Goal: Find contact information: Find contact information

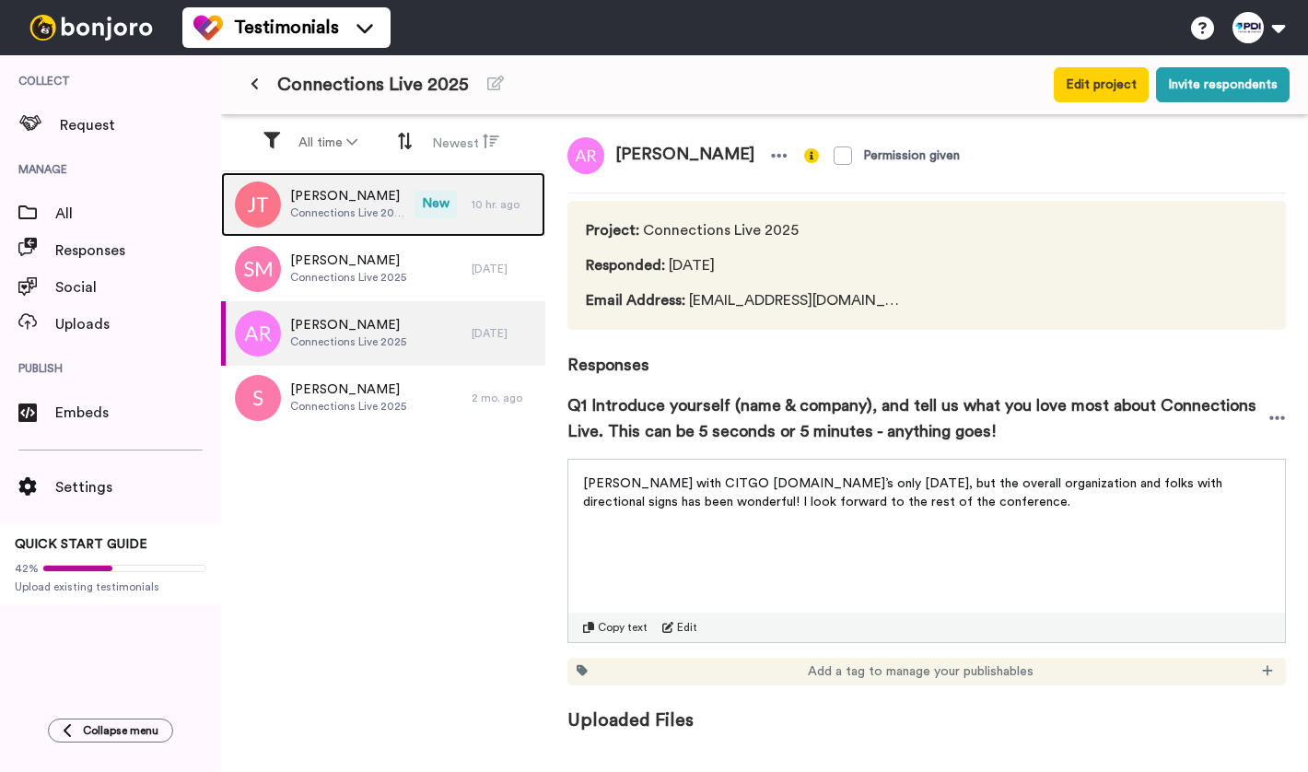
click at [397, 203] on span "[PERSON_NAME]" at bounding box center [347, 196] width 115 height 18
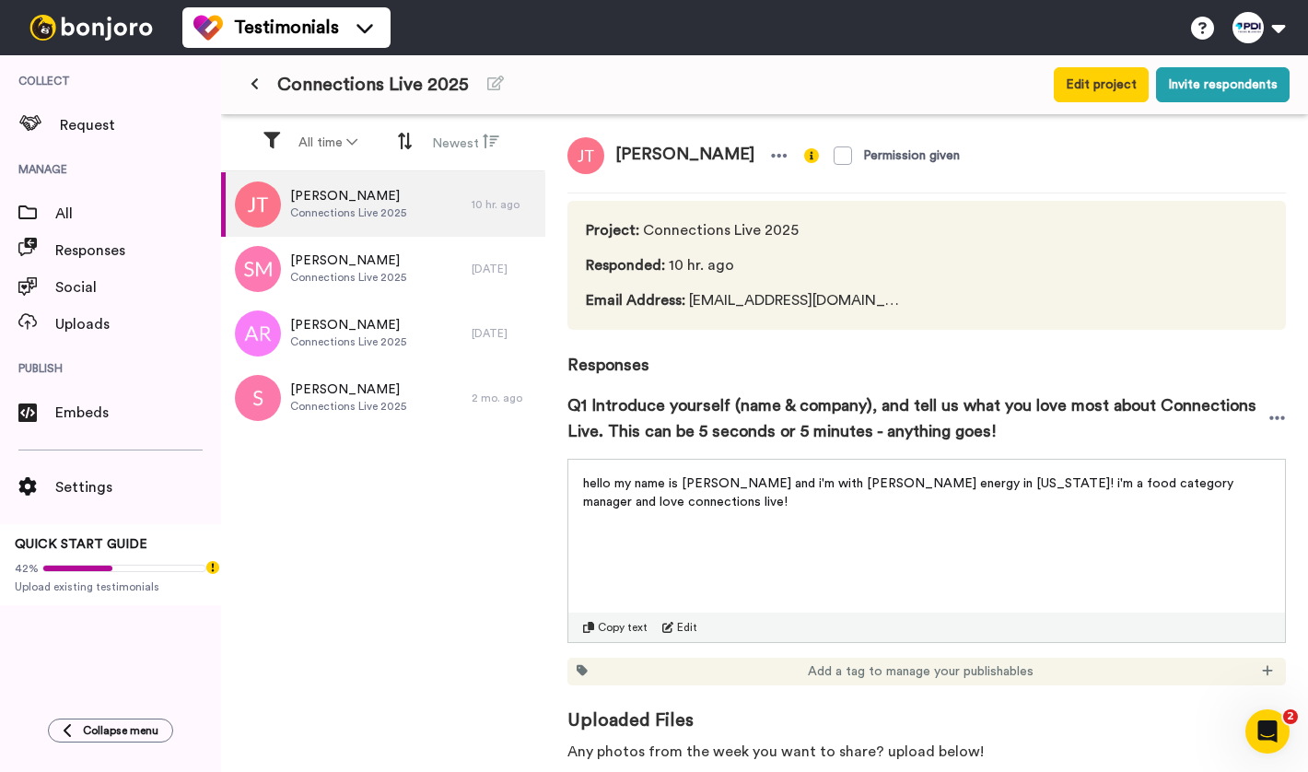
drag, startPoint x: 751, startPoint y: 160, endPoint x: 615, endPoint y: 161, distance: 136.3
click at [614, 161] on span "[PERSON_NAME]" at bounding box center [684, 155] width 161 height 37
copy span "[PERSON_NAME]"
drag, startPoint x: 866, startPoint y: 300, endPoint x: 684, endPoint y: 303, distance: 181.4
click at [684, 303] on div "Project : Connections Live 2025 Responded : 10 hr. ago Email Address : [EMAIL_A…" at bounding box center [926, 265] width 718 height 129
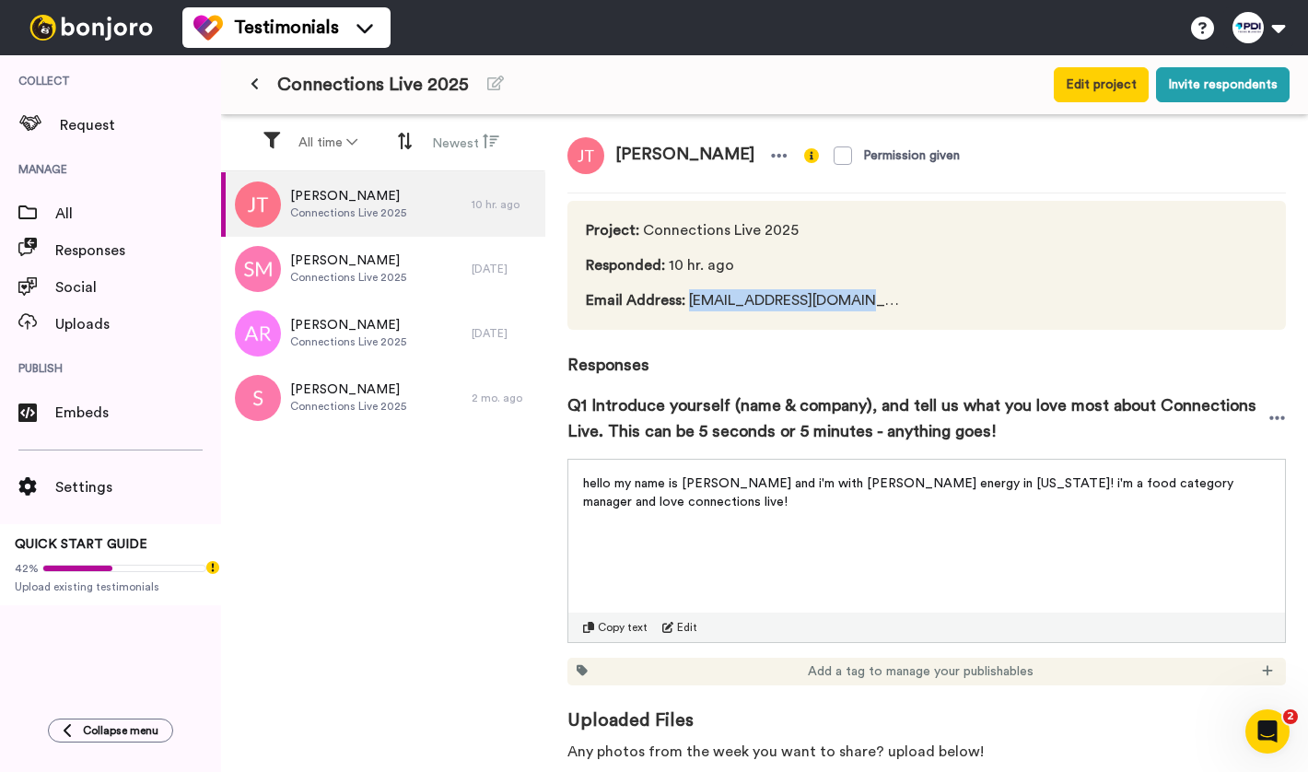
copy span "[EMAIL_ADDRESS][DOMAIN_NAME]"
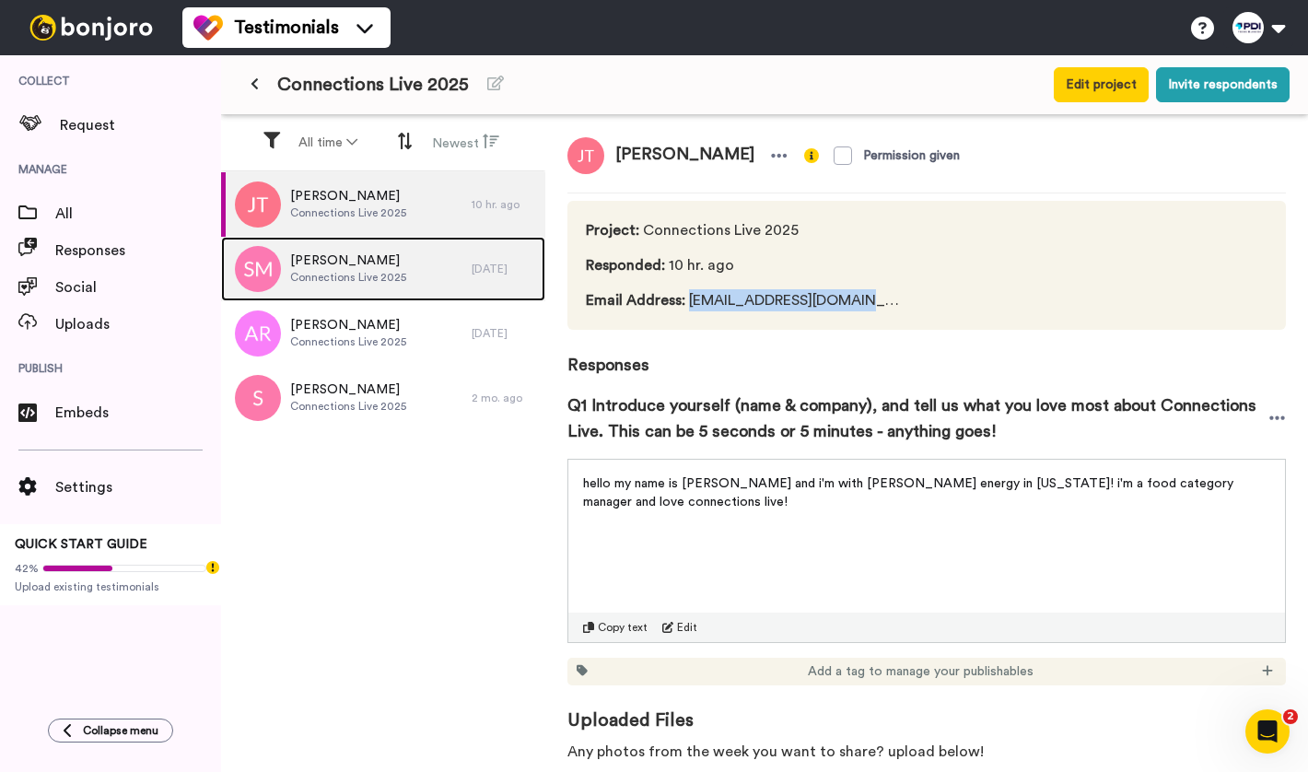
click at [354, 254] on span "[PERSON_NAME]" at bounding box center [348, 260] width 116 height 18
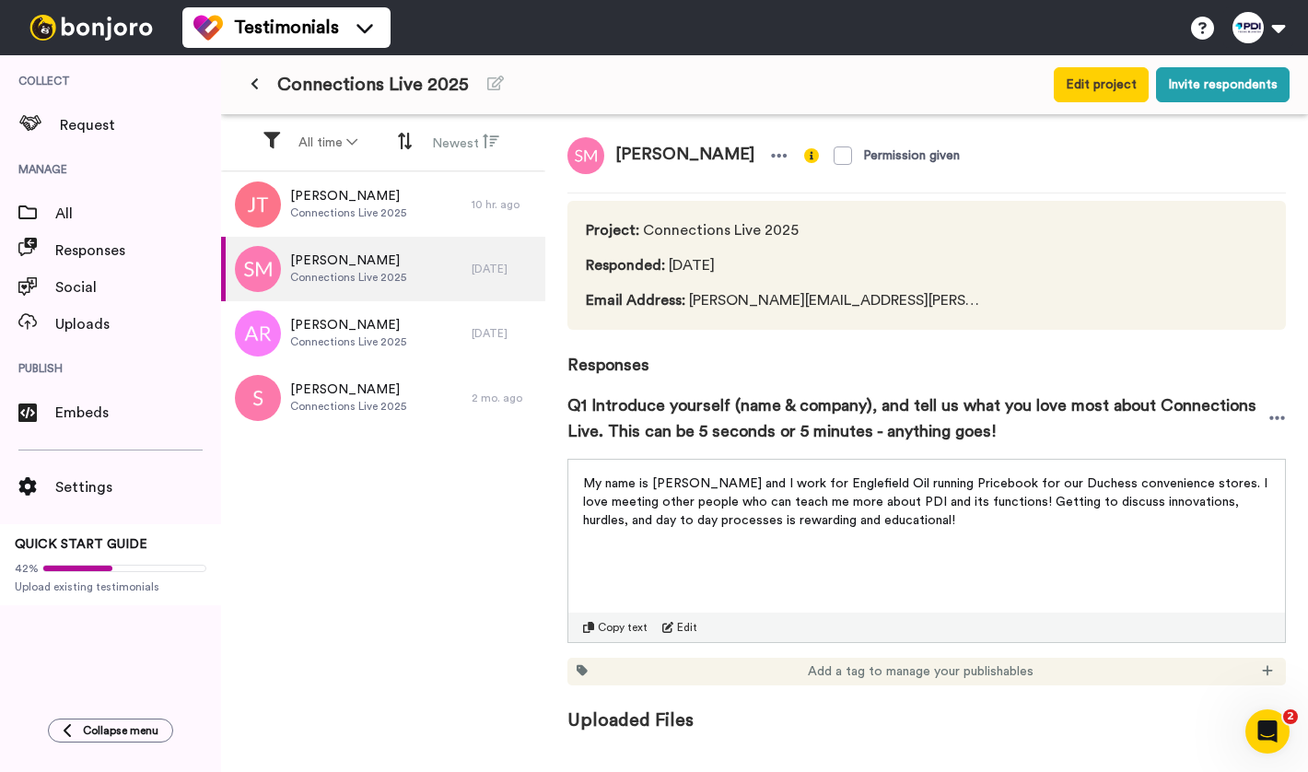
click at [871, 305] on span "Email Address : [PERSON_NAME][EMAIL_ADDRESS][PERSON_NAME][DOMAIN_NAME]" at bounding box center [785, 300] width 398 height 22
click at [771, 157] on icon at bounding box center [779, 155] width 17 height 18
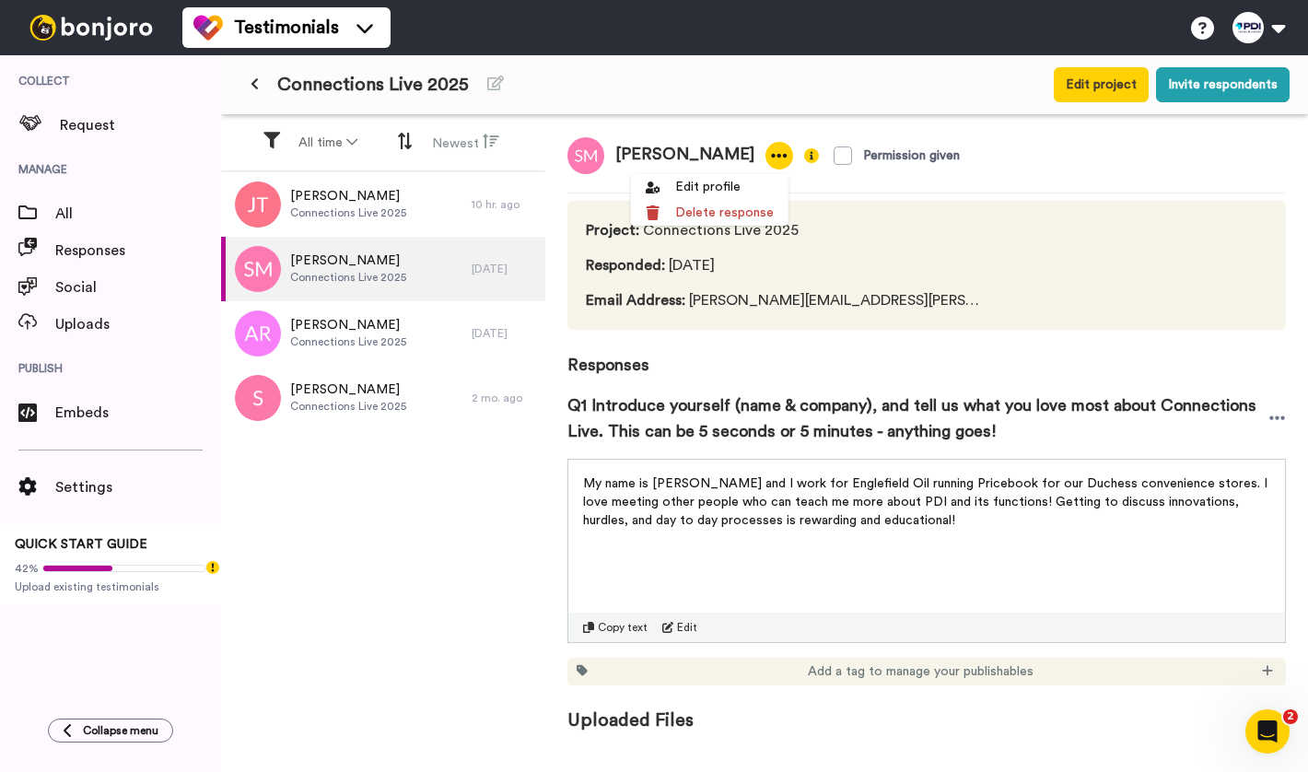
click at [1020, 284] on div at bounding box center [1143, 265] width 247 height 92
click at [771, 162] on icon at bounding box center [779, 155] width 17 height 18
click at [761, 187] on li "Edit profile" at bounding box center [709, 187] width 157 height 26
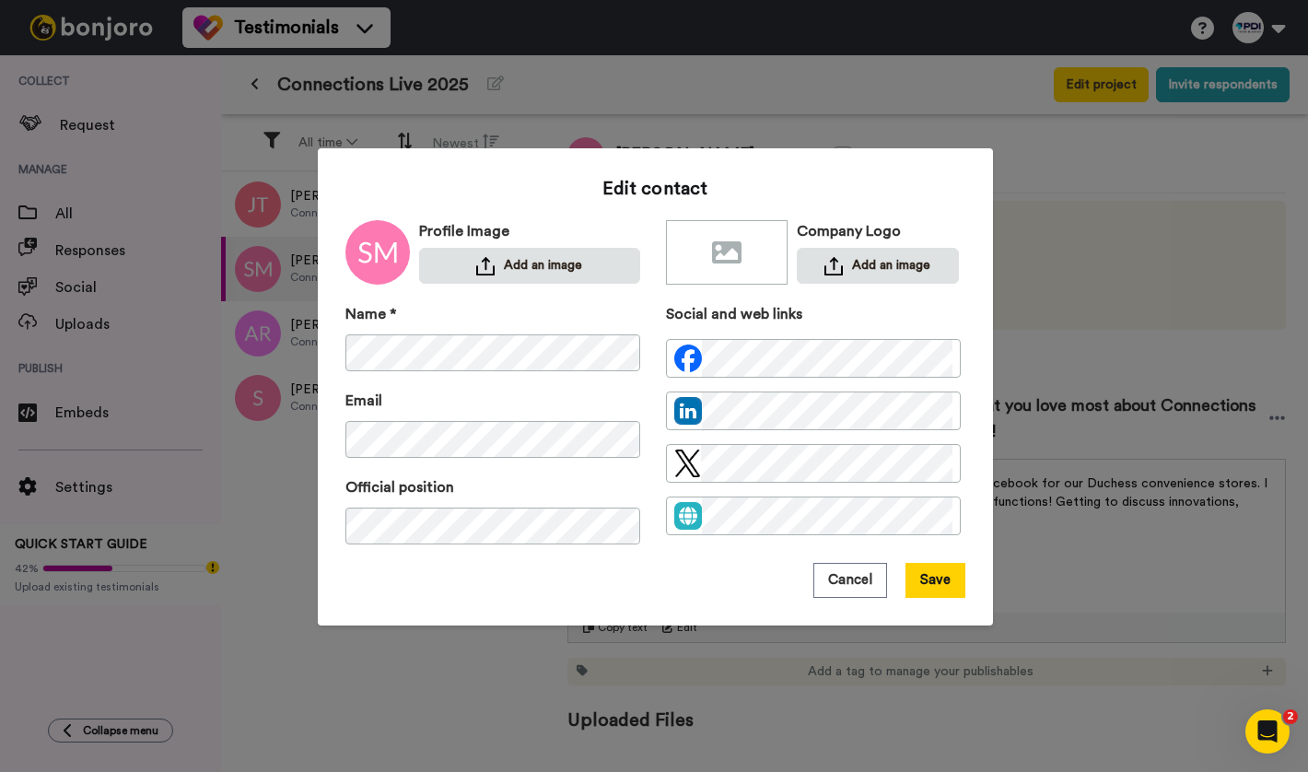
click at [971, 156] on div "Edit contact Profile Image Add an image Company Logo Add an image Name * Email …" at bounding box center [655, 386] width 675 height 477
click at [848, 81] on div "Edit contact Profile Image Add an image Company Logo Add an image Name * Email …" at bounding box center [654, 386] width 1308 height 772
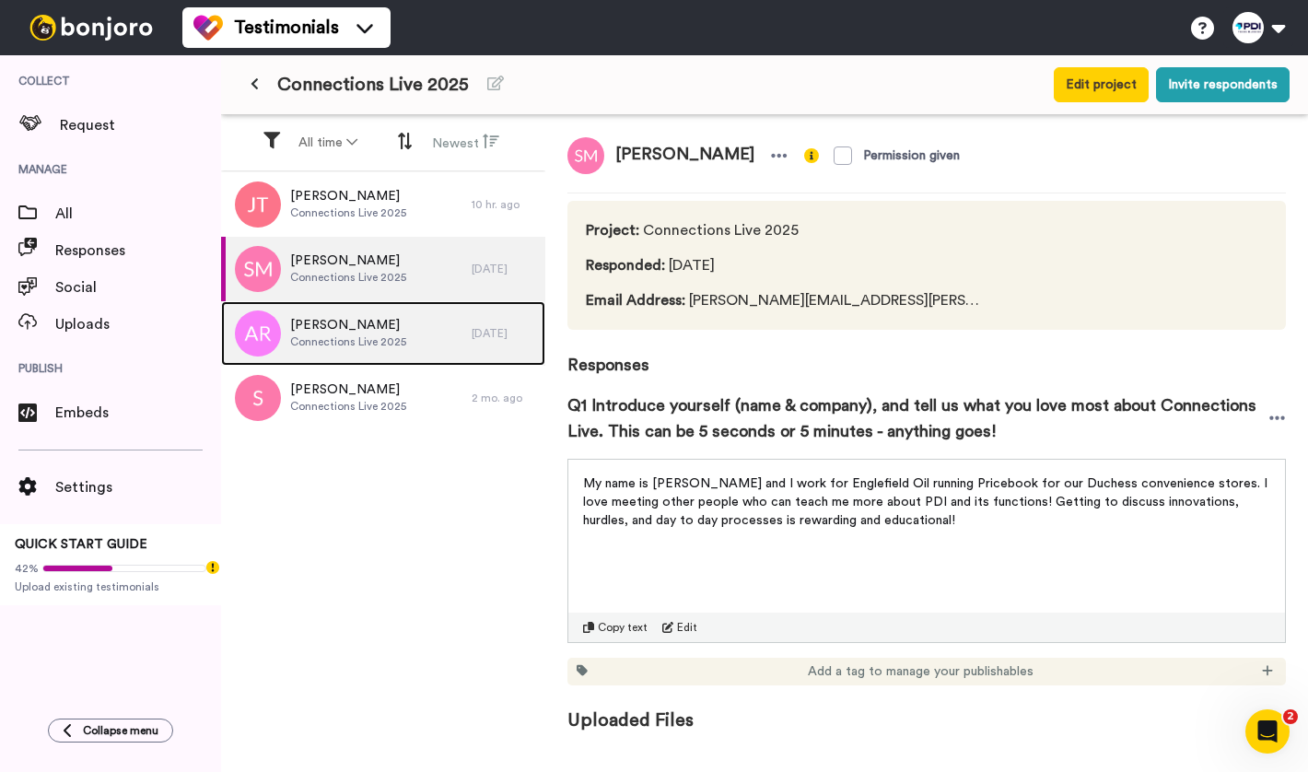
click at [404, 315] on div "[PERSON_NAME] Connections Live 2025" at bounding box center [346, 333] width 250 height 64
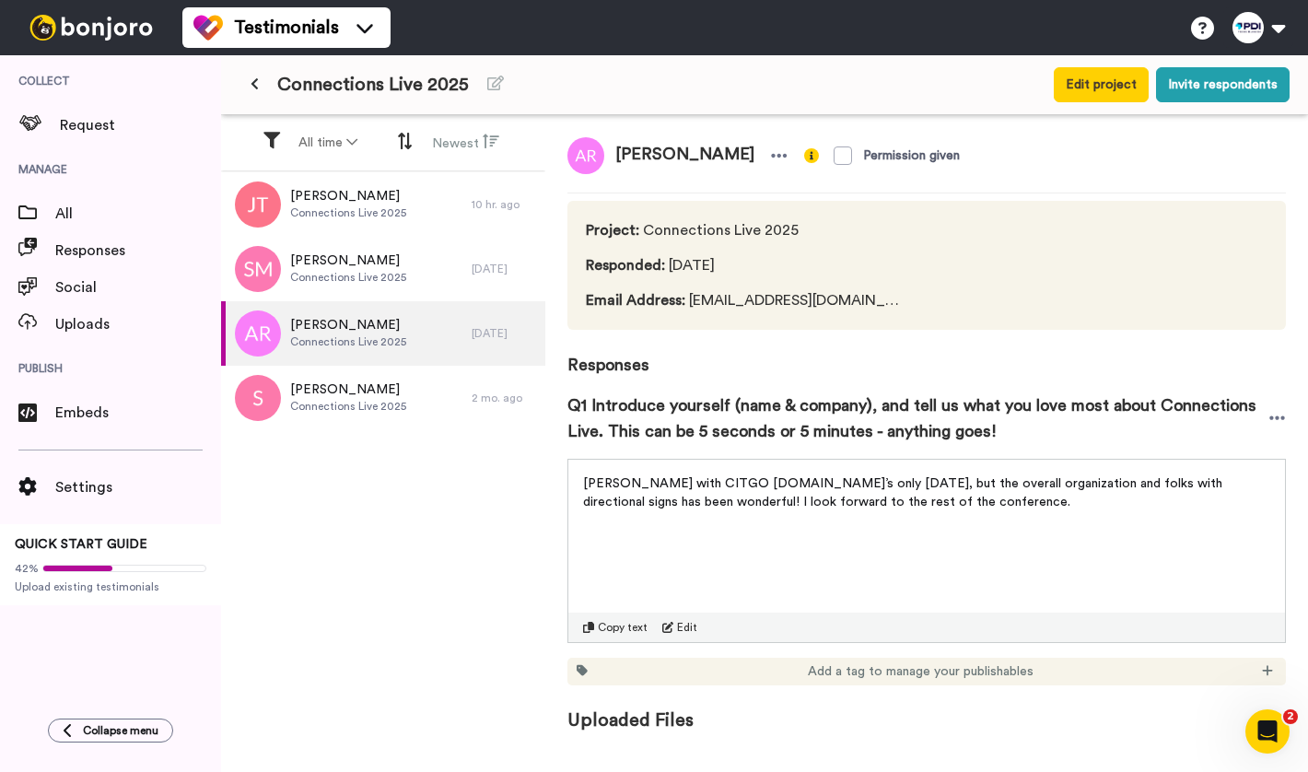
click at [756, 303] on span "Email Address : [EMAIL_ADDRESS][DOMAIN_NAME]" at bounding box center [744, 300] width 317 height 22
drag, startPoint x: 827, startPoint y: 304, endPoint x: 689, endPoint y: 309, distance: 138.2
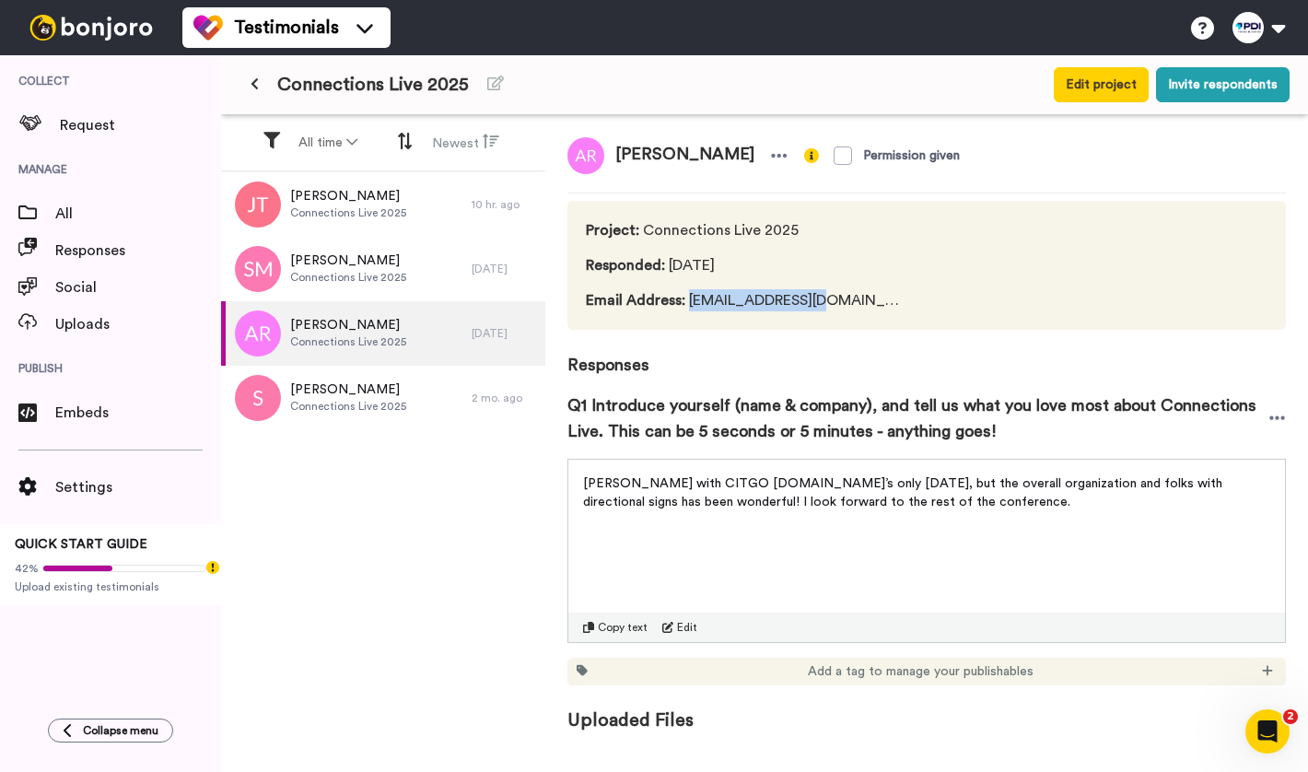
click at [689, 309] on div "Project : Connections Live 2025 Responded : [DATE] Email Address : [EMAIL_ADDRE…" at bounding box center [926, 265] width 718 height 129
copy span "[EMAIL_ADDRESS][DOMAIN_NAME]"
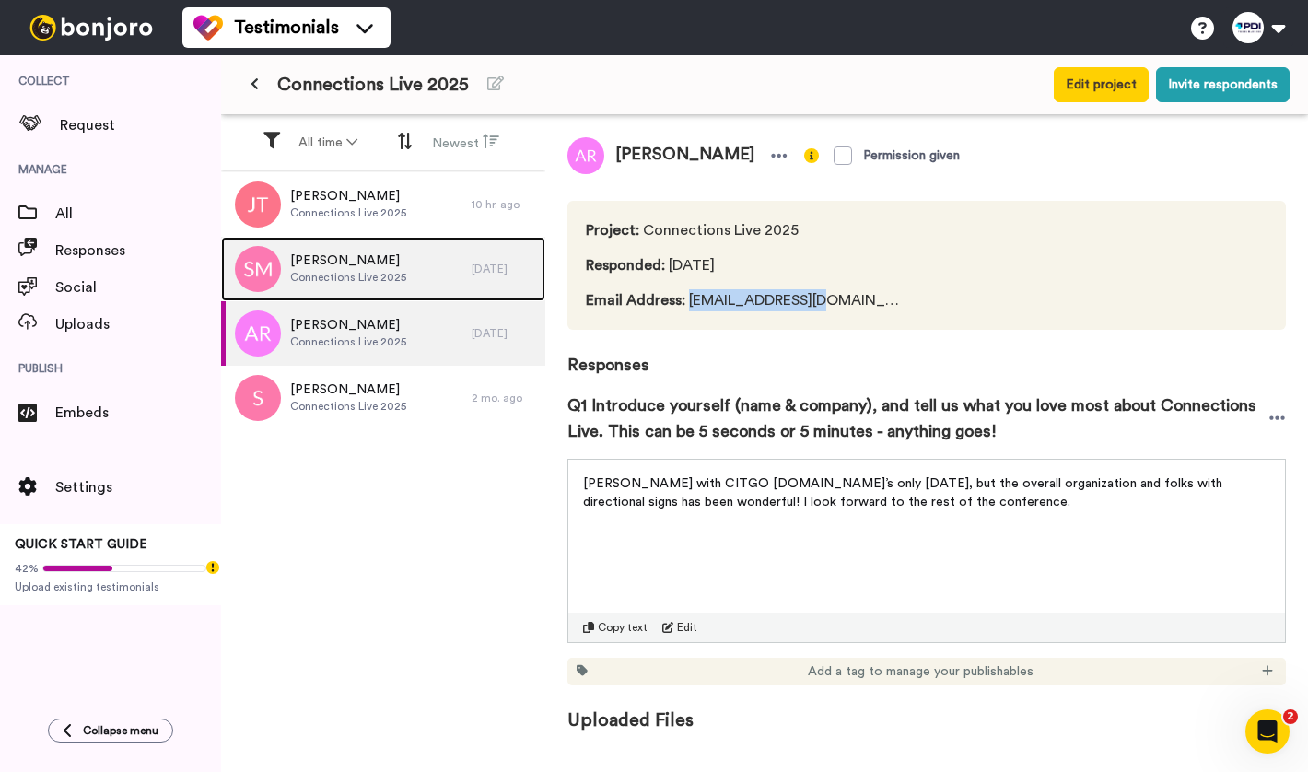
click at [370, 286] on div "[PERSON_NAME] Connections Live 2025" at bounding box center [346, 269] width 250 height 64
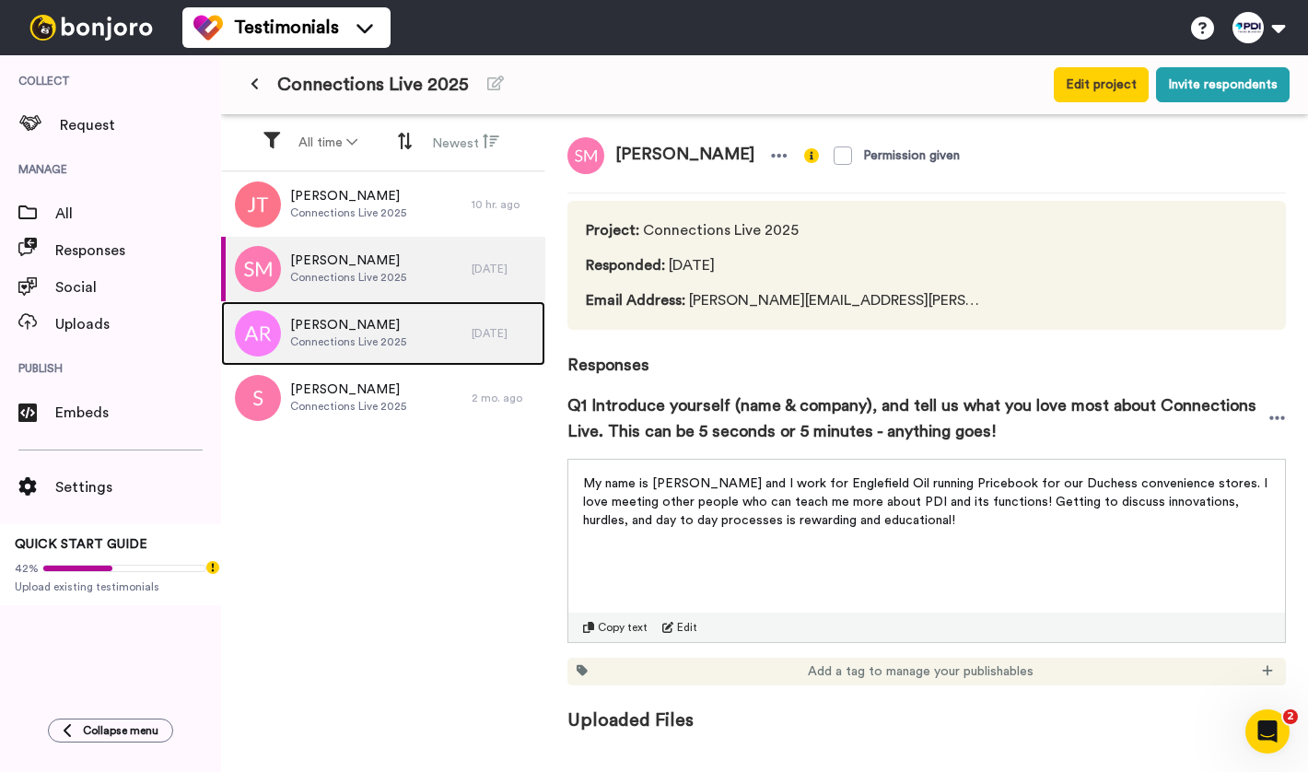
click at [370, 359] on div "[PERSON_NAME] Connections Live 2025" at bounding box center [346, 333] width 250 height 64
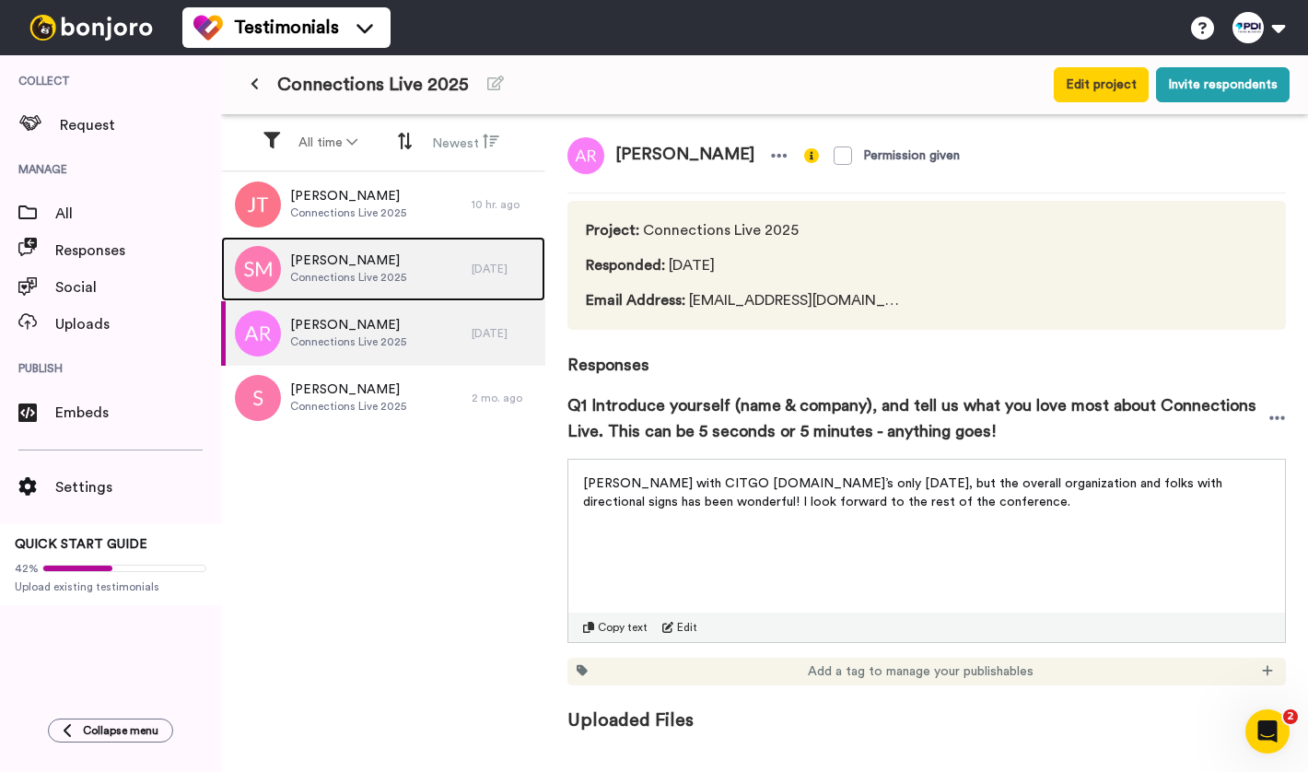
click at [351, 272] on span "Connections Live 2025" at bounding box center [348, 277] width 116 height 15
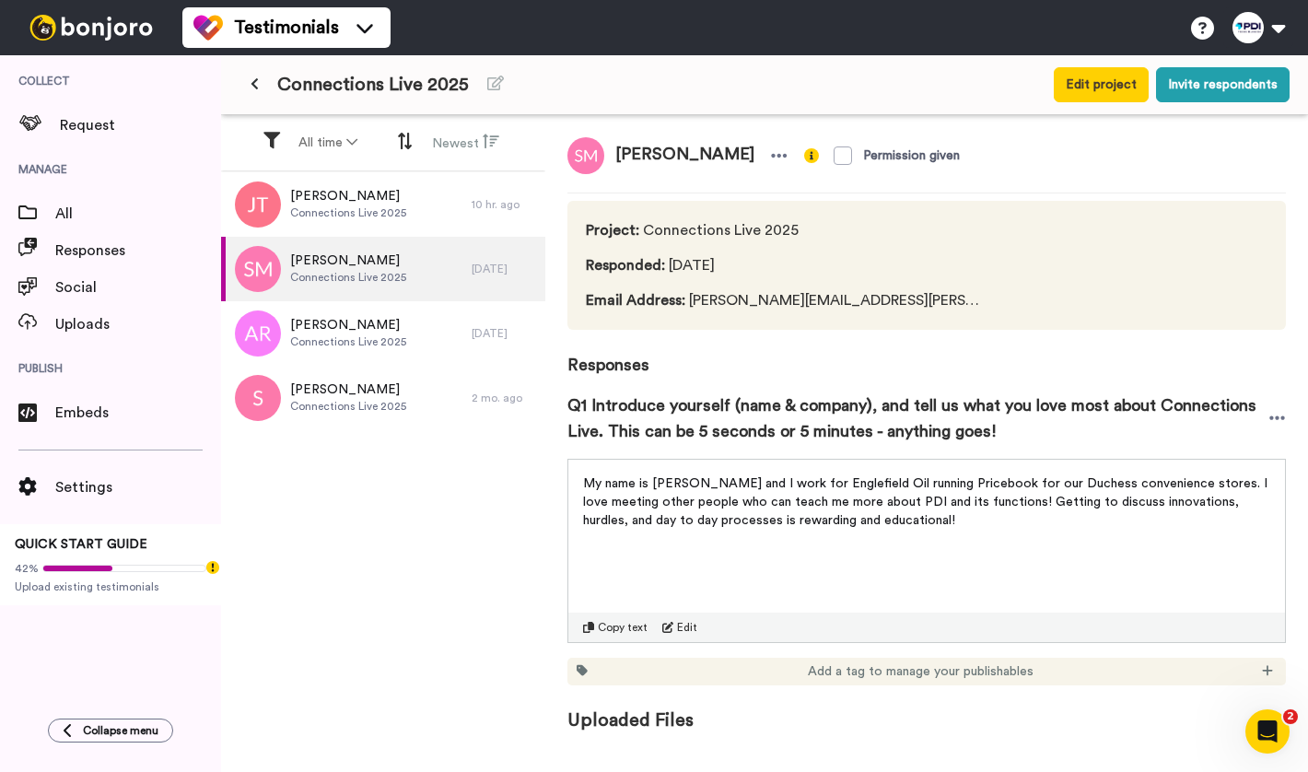
click at [341, 168] on div "All time Newest" at bounding box center [383, 142] width 324 height 55
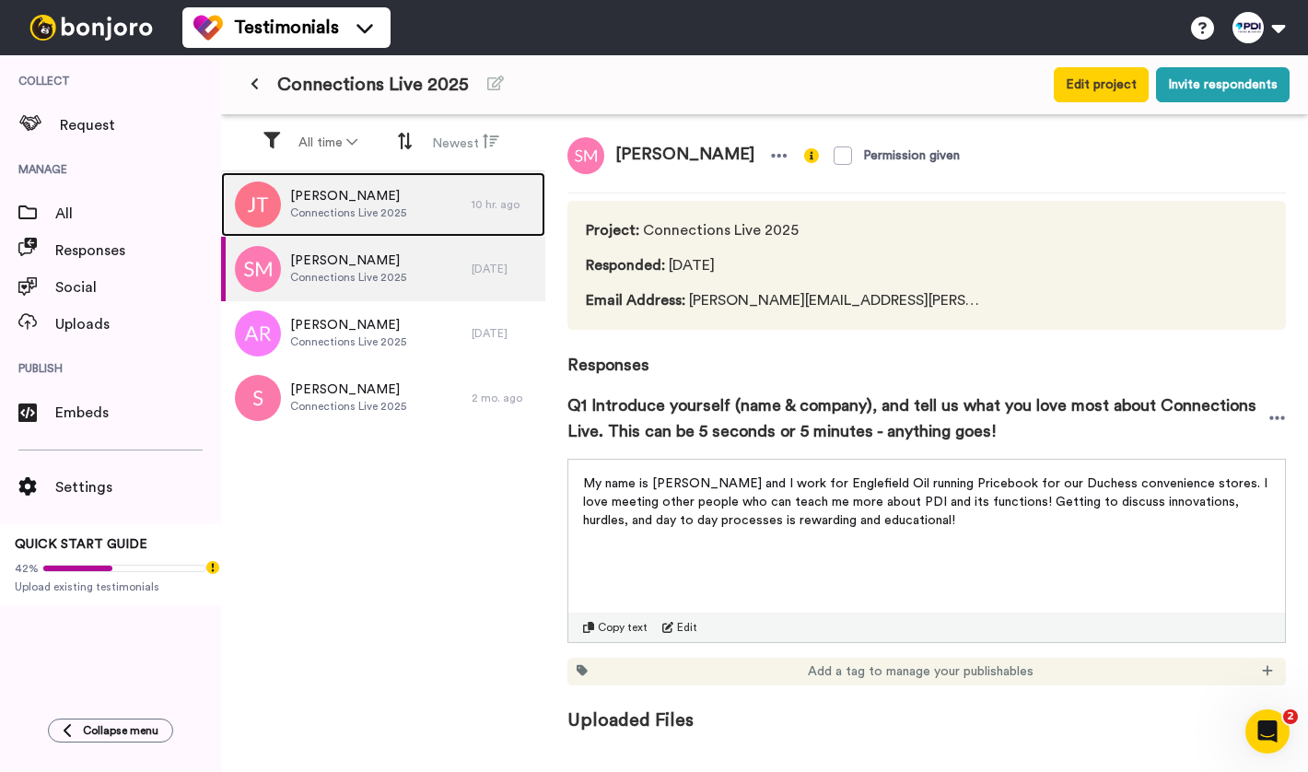
click at [340, 184] on div "[PERSON_NAME] Connections Live 2025" at bounding box center [346, 204] width 250 height 64
